Goal: Navigation & Orientation: Find specific page/section

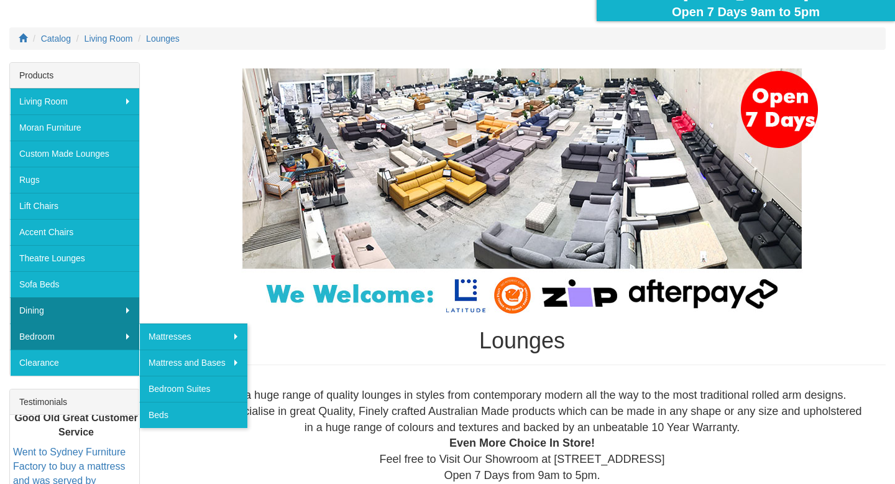
scroll to position [156, 0]
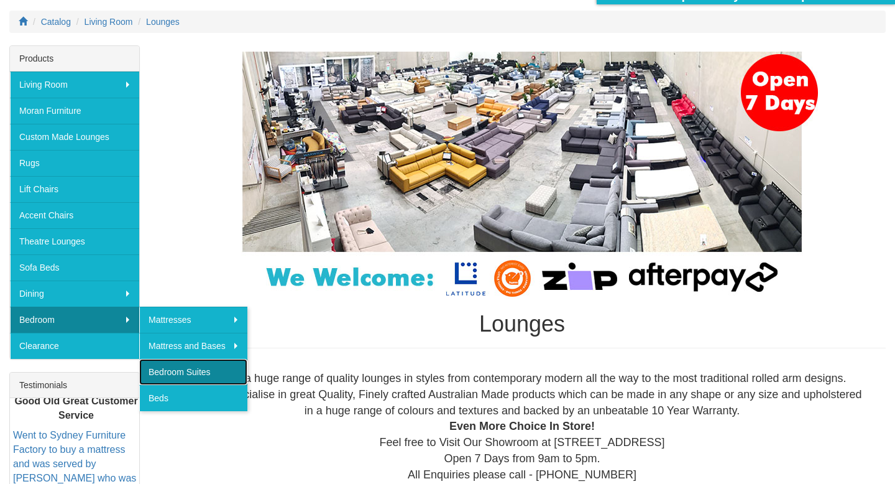
click at [177, 368] on link "Bedroom Suites" at bounding box center [193, 372] width 108 height 26
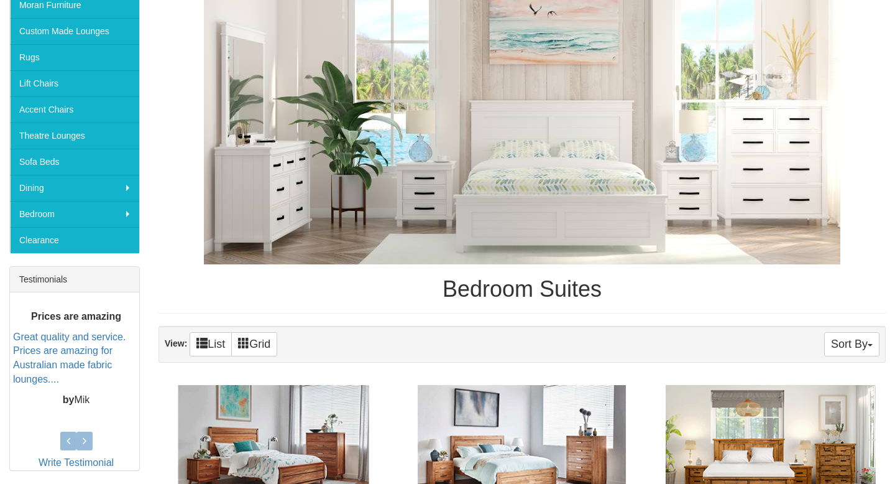
scroll to position [118, 0]
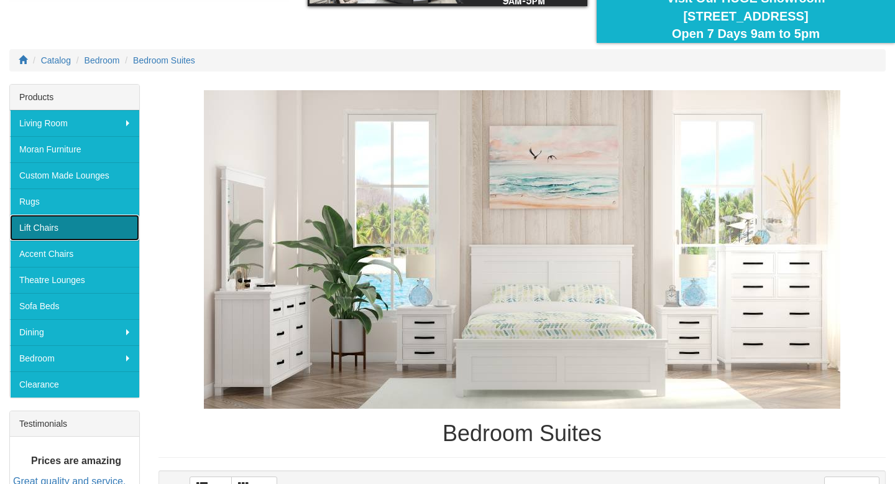
click at [67, 217] on link "Lift Chairs" at bounding box center [74, 228] width 129 height 26
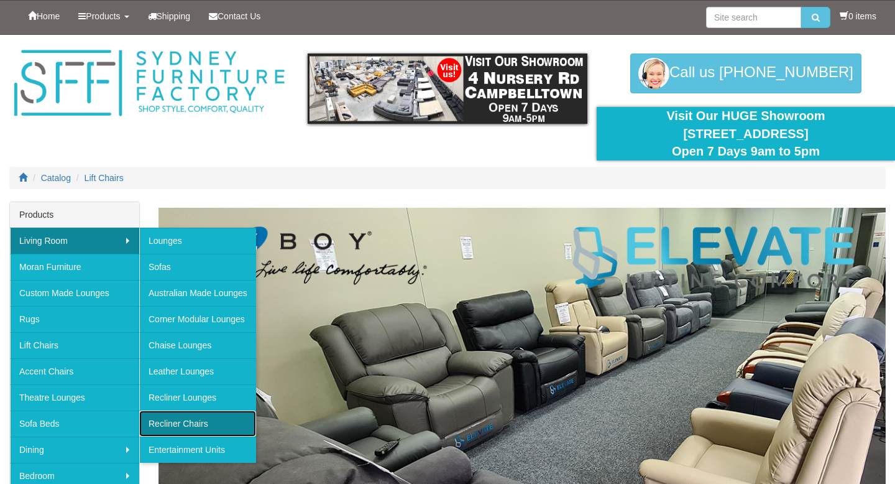
click at [188, 422] on link "Recliner Chairs" at bounding box center [197, 423] width 117 height 26
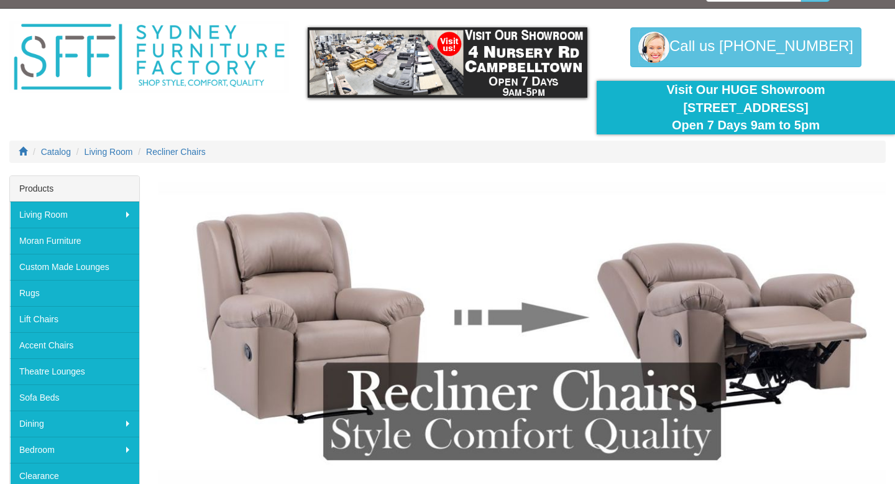
scroll to position [72, 0]
